Goal: Task Accomplishment & Management: Use online tool/utility

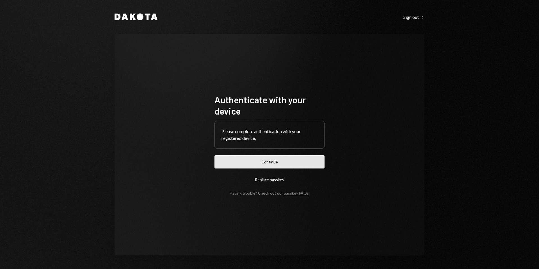
click at [305, 160] on button "Continue" at bounding box center [269, 161] width 110 height 13
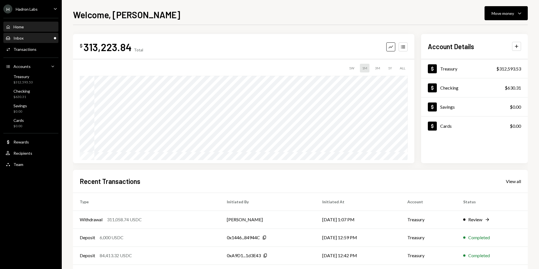
click at [54, 39] on div "Inbox Inbox" at bounding box center [31, 38] width 51 height 5
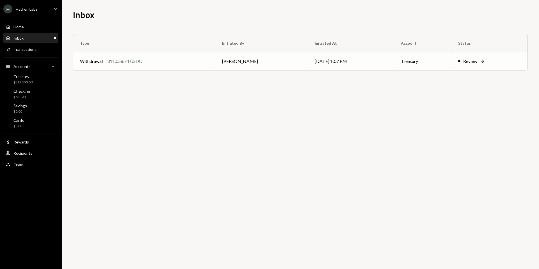
click at [472, 58] on div "Review" at bounding box center [470, 61] width 14 height 7
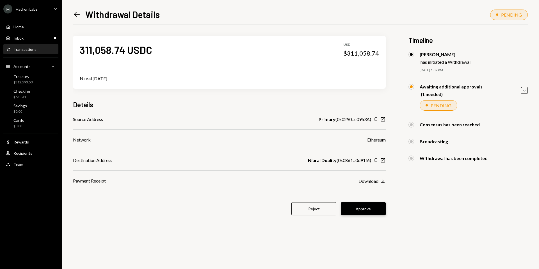
click at [354, 207] on button "Approve" at bounding box center [363, 208] width 45 height 13
